Goal: Browse casually: Explore the website without a specific task or goal

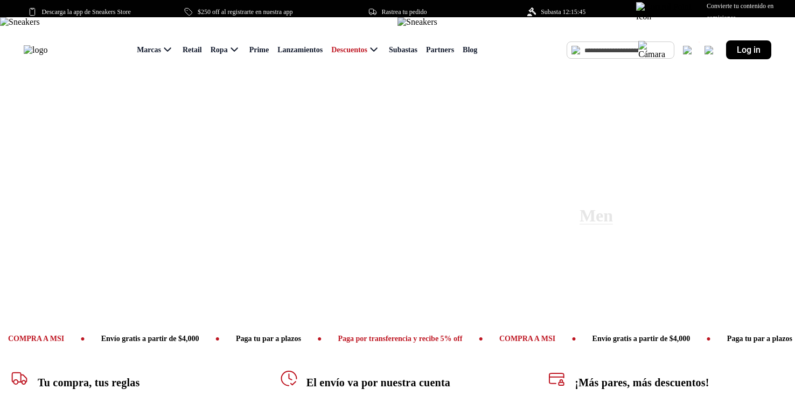
click at [437, 27] on img at bounding box center [418, 22] width 40 height 10
